Goal: Task Accomplishment & Management: Complete application form

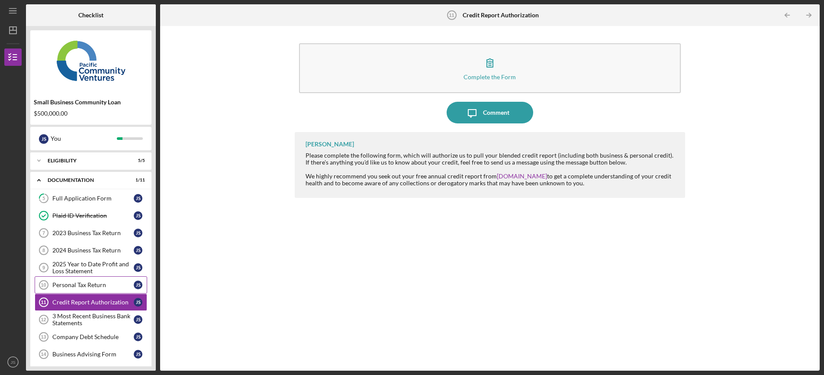
click at [83, 281] on div "Personal Tax Return" at bounding box center [92, 284] width 81 height 7
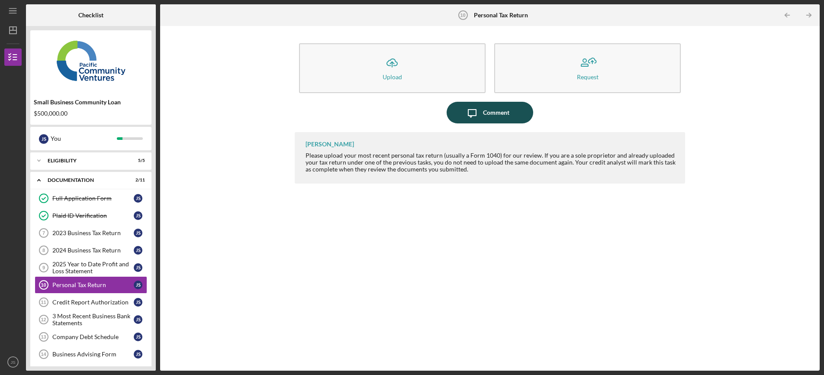
click at [498, 119] on div "Comment" at bounding box center [496, 113] width 26 height 22
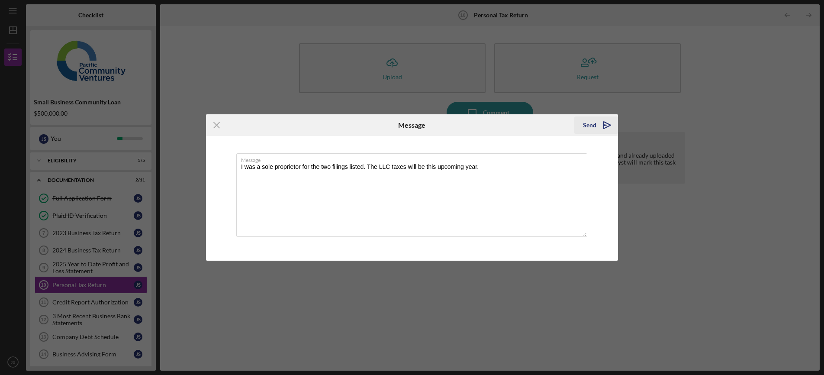
type textarea "I was a sole proprietor for the two filings listed. The LLC taxes will be this …"
click at [585, 122] on div "Send" at bounding box center [589, 124] width 13 height 17
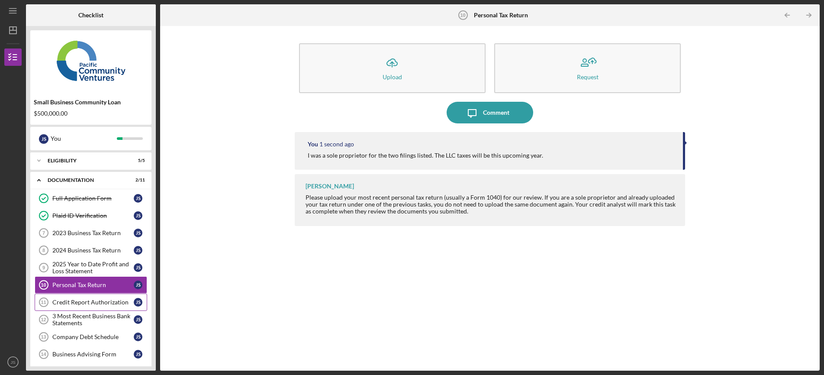
click at [86, 305] on div "Credit Report Authorization" at bounding box center [92, 302] width 81 height 7
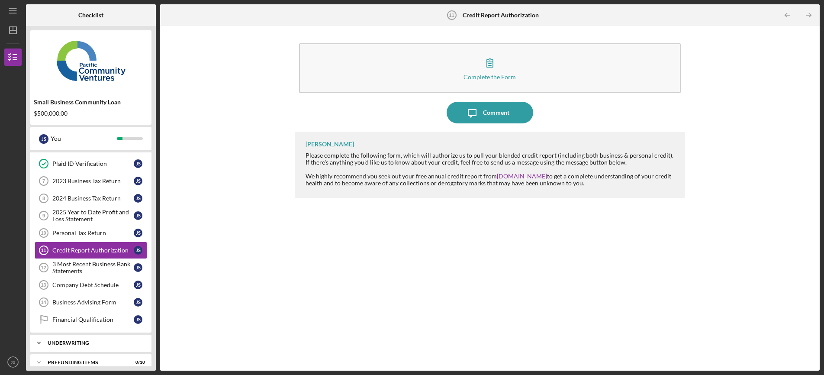
scroll to position [61, 0]
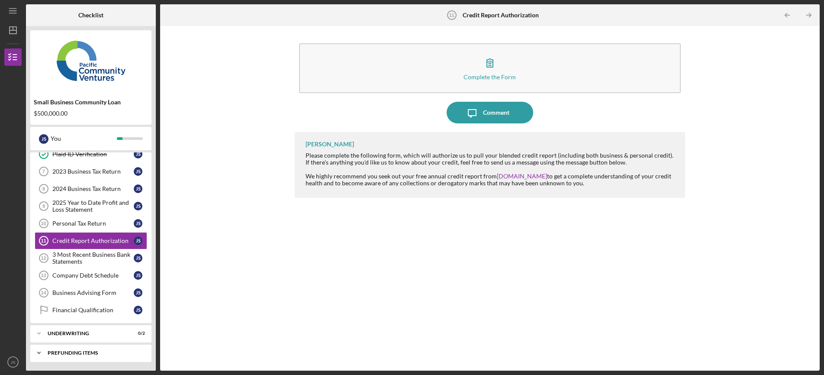
click at [78, 355] on div "Icon/Expander Prefunding Items 0 / 10" at bounding box center [90, 352] width 121 height 17
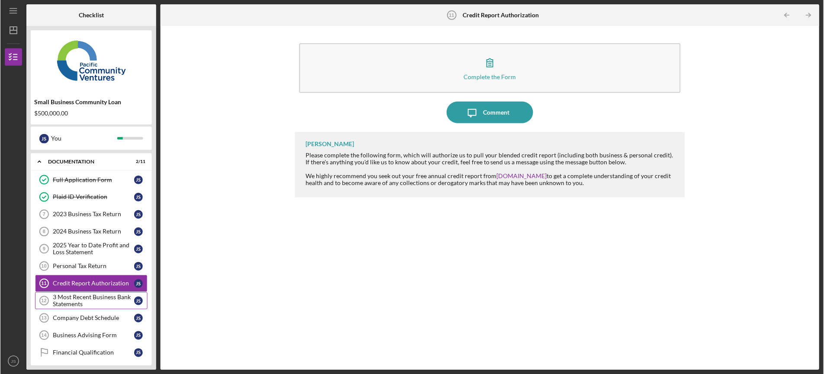
scroll to position [0, 0]
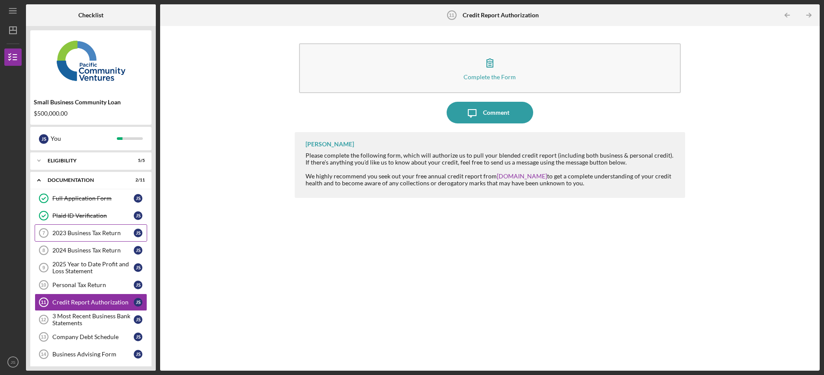
click at [95, 231] on div "2023 Business Tax Return" at bounding box center [92, 232] width 81 height 7
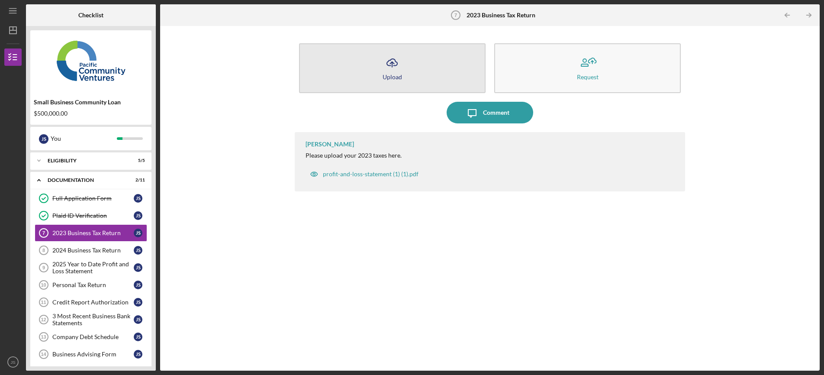
click at [403, 80] on button "Icon/Upload Upload" at bounding box center [392, 68] width 186 height 50
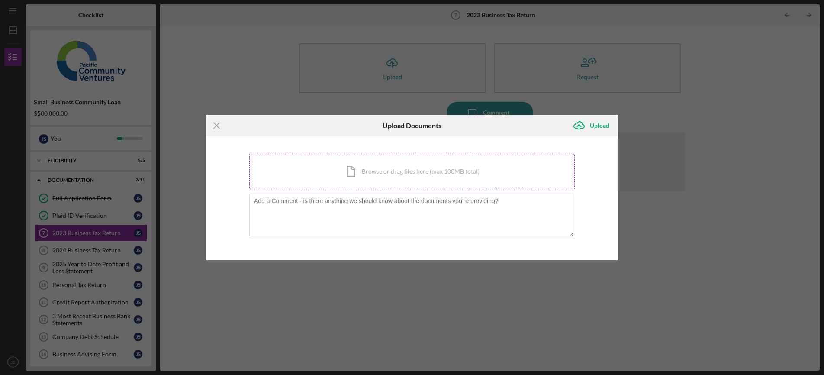
click at [352, 167] on div "Icon/Document Browse or drag files here (max 100MB total) Tap to choose files o…" at bounding box center [411, 171] width 325 height 35
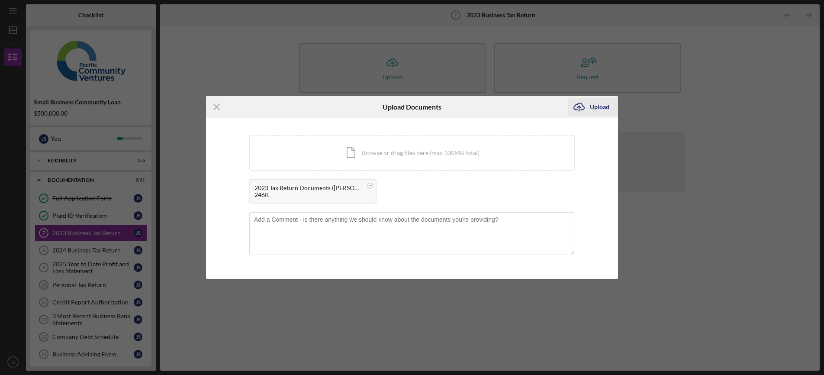
click at [604, 107] on div "Upload" at bounding box center [599, 106] width 19 height 17
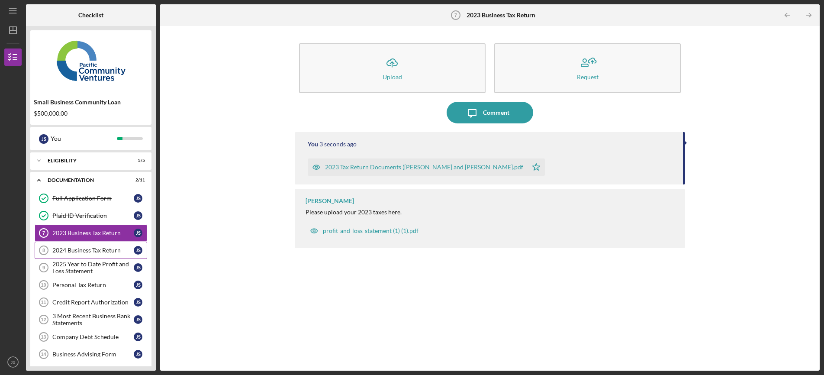
click at [98, 256] on link "2024 Business Tax Return 8 2024 Business Tax Return J S" at bounding box center [91, 249] width 112 height 17
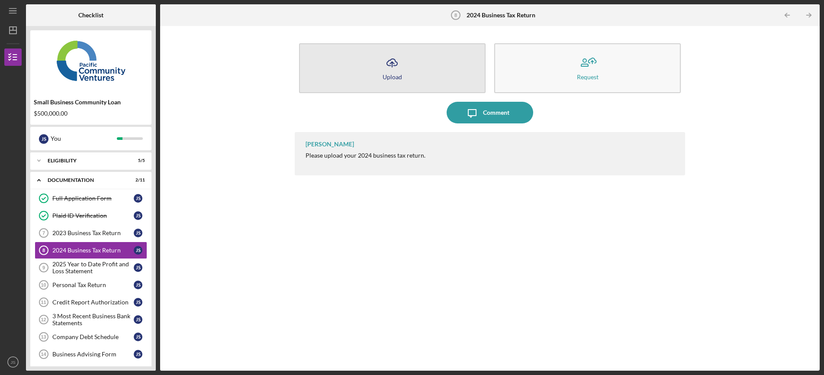
click at [419, 66] on button "Icon/Upload Upload" at bounding box center [392, 68] width 186 height 50
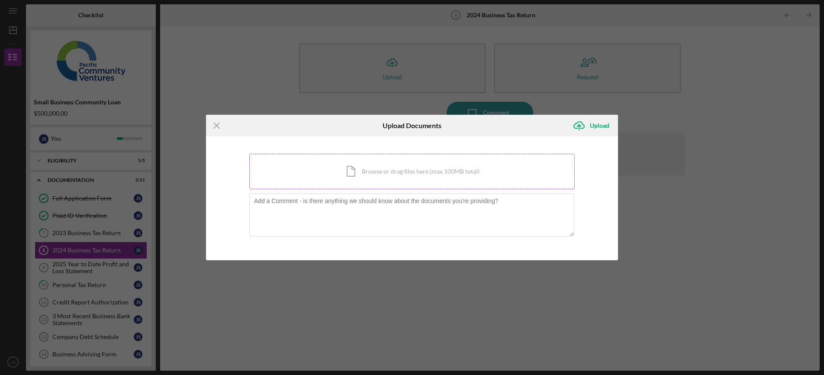
click at [371, 162] on div "Icon/Document Browse or drag files here (max 100MB total) Tap to choose files o…" at bounding box center [411, 171] width 325 height 35
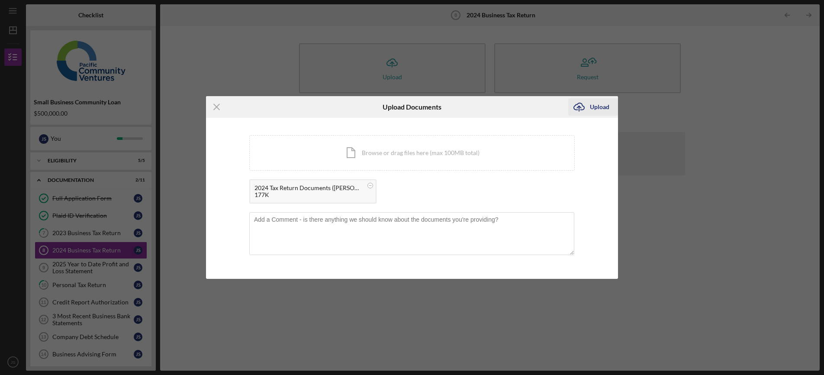
click at [602, 104] on div "Upload" at bounding box center [599, 106] width 19 height 17
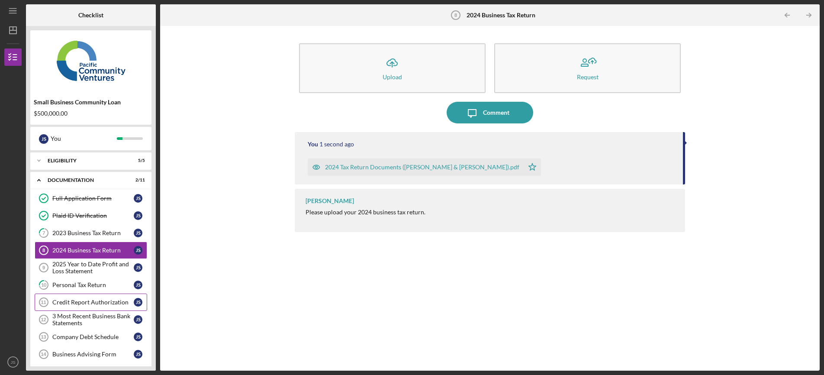
click at [96, 300] on div "Credit Report Authorization" at bounding box center [92, 302] width 81 height 7
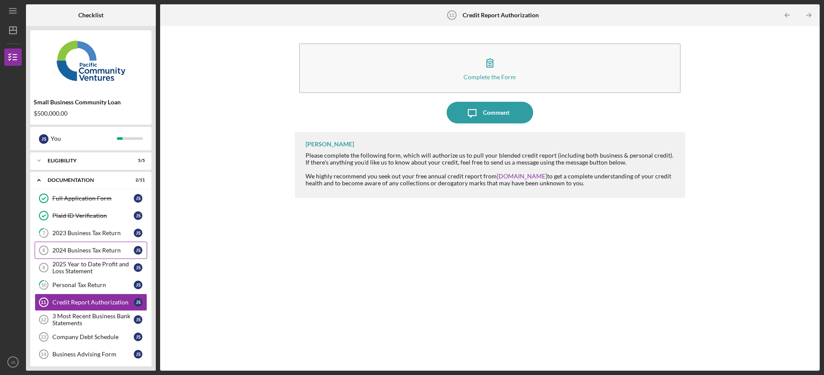
click at [93, 247] on div "2024 Business Tax Return" at bounding box center [92, 250] width 81 height 7
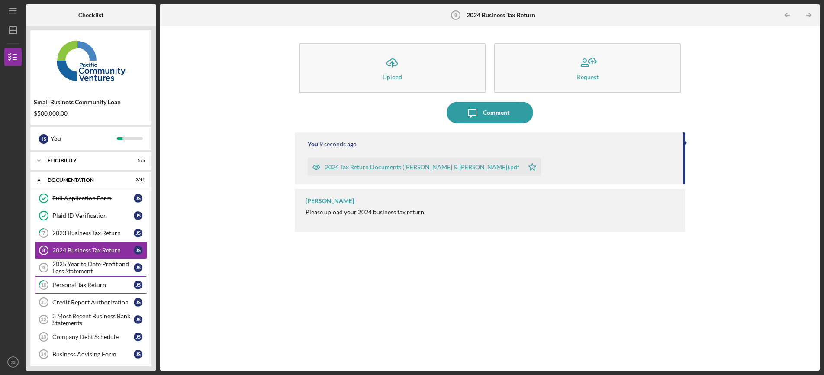
click at [83, 278] on link "10 Personal Tax Return J S" at bounding box center [91, 284] width 112 height 17
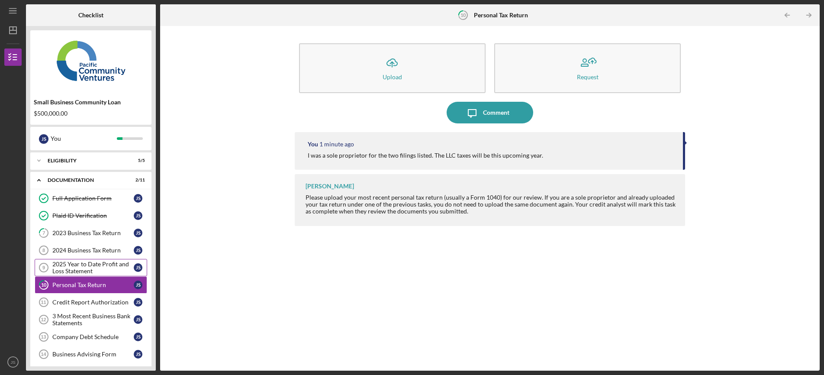
click at [97, 272] on div "2025 Year to Date Profit and Loss Statement" at bounding box center [92, 267] width 81 height 14
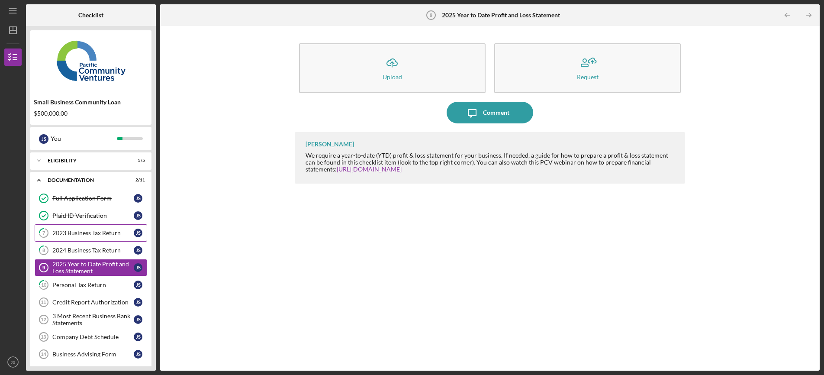
click at [89, 240] on link "7 2023 Business Tax Return J S" at bounding box center [91, 232] width 112 height 17
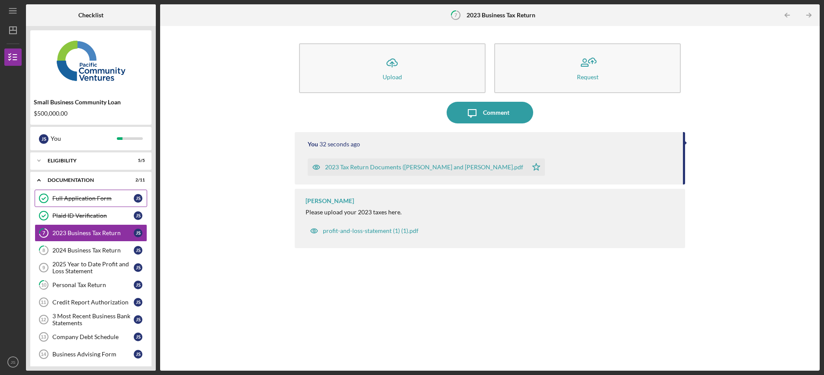
click at [66, 196] on div "Full Application Form" at bounding box center [92, 198] width 81 height 7
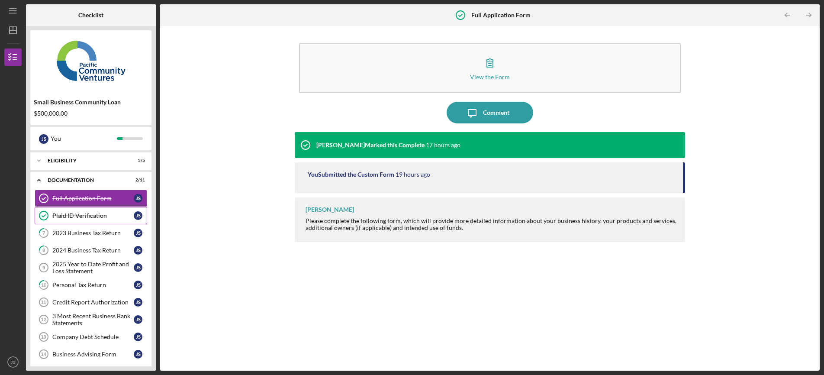
click at [75, 212] on link "Plaid ID Verification Plaid ID Verification J S" at bounding box center [91, 215] width 112 height 17
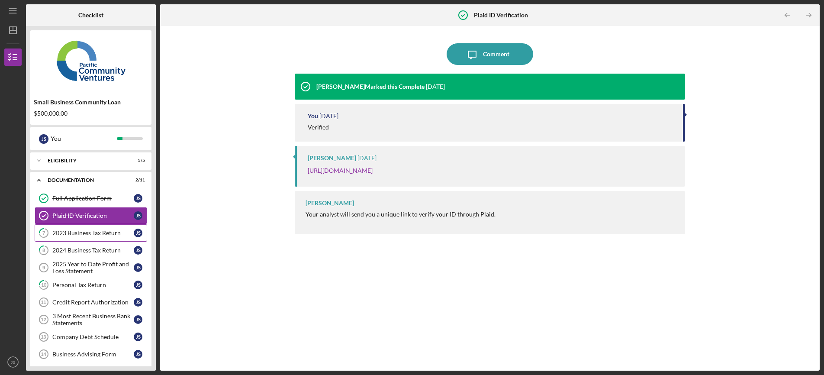
click at [71, 230] on div "2023 Business Tax Return" at bounding box center [92, 232] width 81 height 7
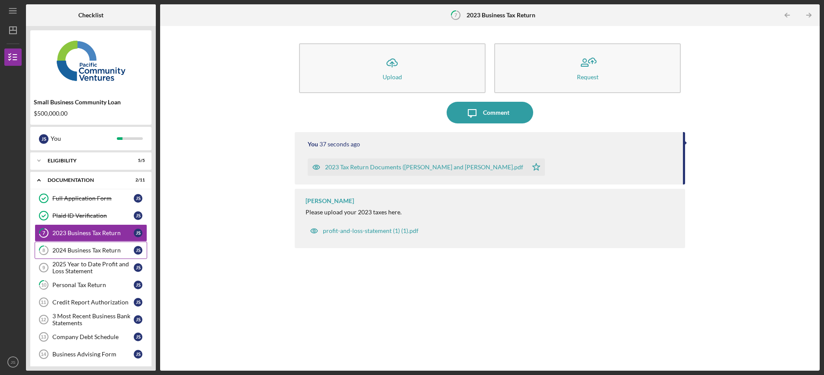
click at [73, 245] on link "8 2024 Business Tax Return J S" at bounding box center [91, 249] width 112 height 17
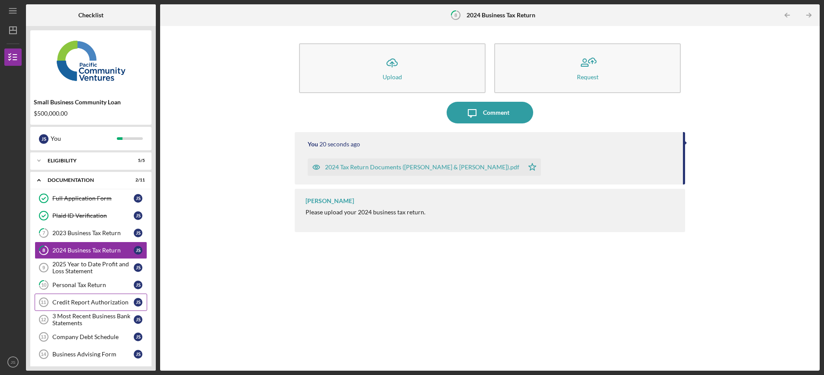
click at [76, 303] on div "Credit Report Authorization" at bounding box center [92, 302] width 81 height 7
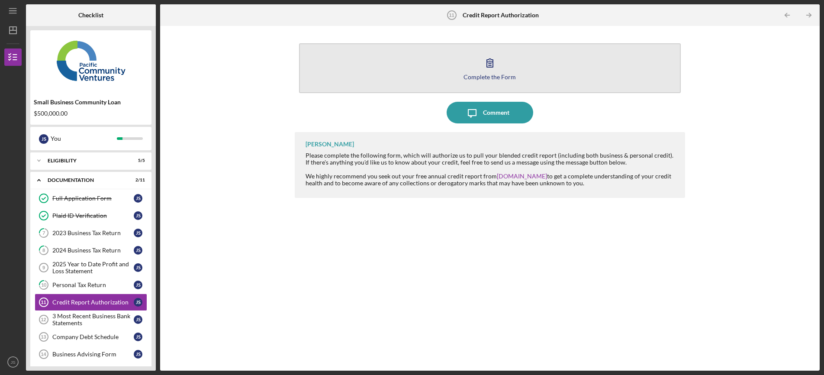
click at [505, 69] on button "Complete the Form Form" at bounding box center [490, 68] width 382 height 50
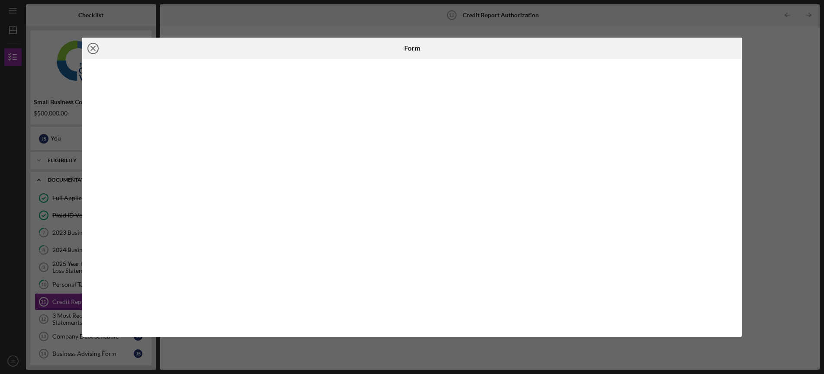
click at [92, 46] on line at bounding box center [93, 48] width 4 height 4
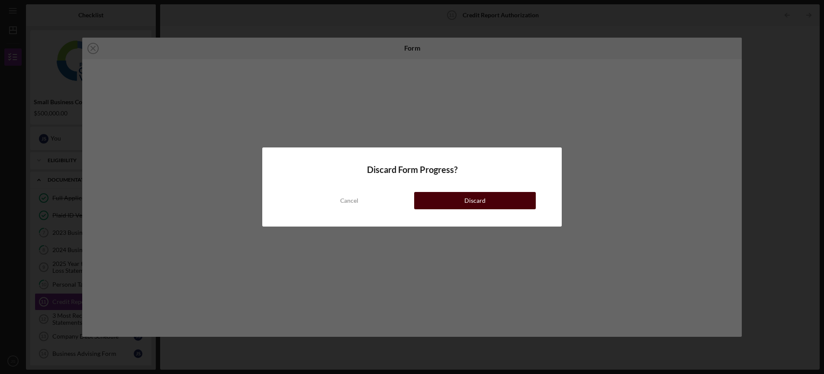
click at [459, 205] on button "Discard" at bounding box center [475, 200] width 122 height 17
